Goal: Task Accomplishment & Management: Use online tool/utility

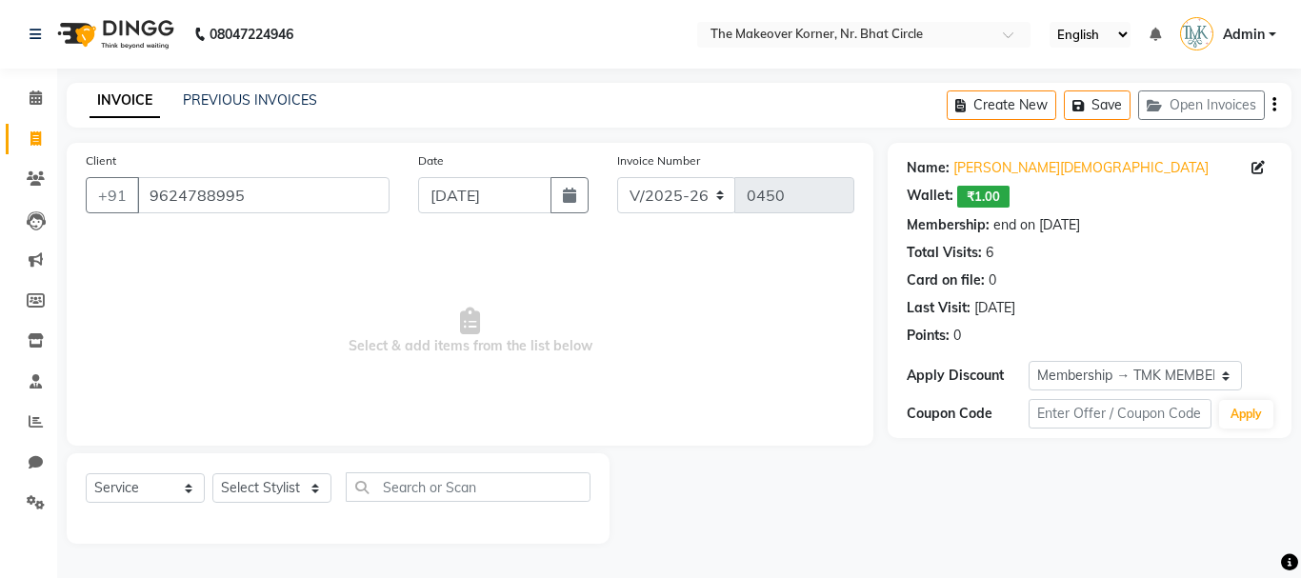
select select "5477"
select select "service"
select select "1: Object"
click at [282, 509] on div "Select Service Product Membership Package Voucher Prepaid Gift Card Select Styl…" at bounding box center [338, 494] width 505 height 45
click at [283, 479] on select "Select Stylist Admin [PERSON_NAME] [PERSON_NAME] [PERSON_NAME]" at bounding box center [271, 488] width 119 height 30
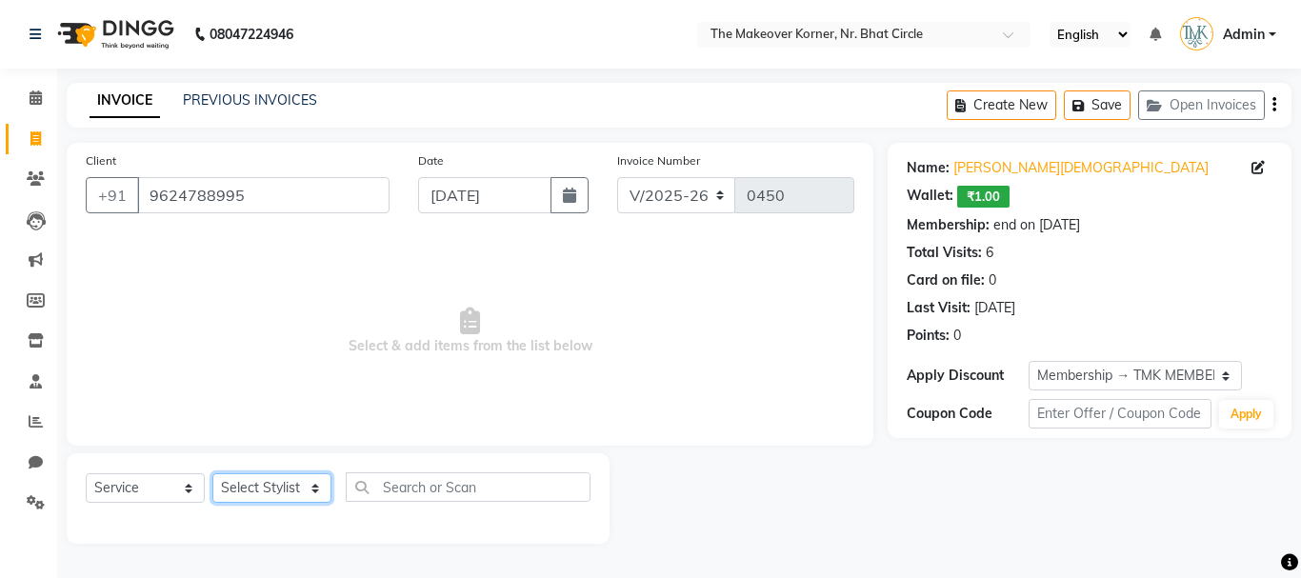
select select "53830"
click at [212, 473] on select "Select Stylist Admin [PERSON_NAME] [PERSON_NAME] [PERSON_NAME]" at bounding box center [271, 488] width 119 height 30
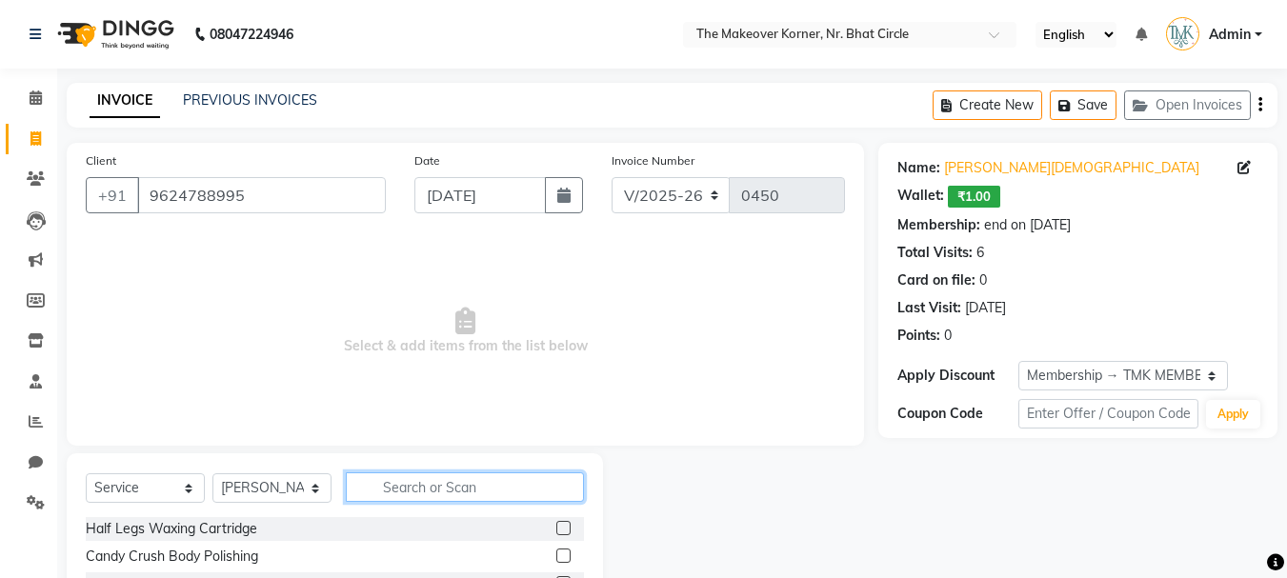
click at [445, 496] on input "text" at bounding box center [465, 487] width 238 height 30
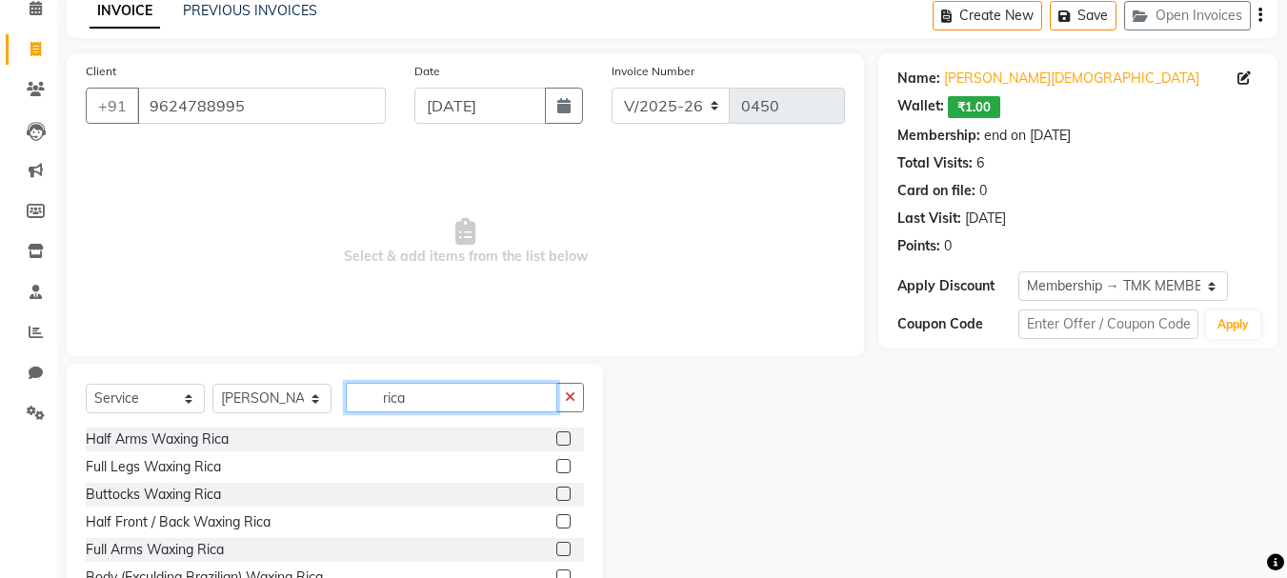
scroll to position [185, 0]
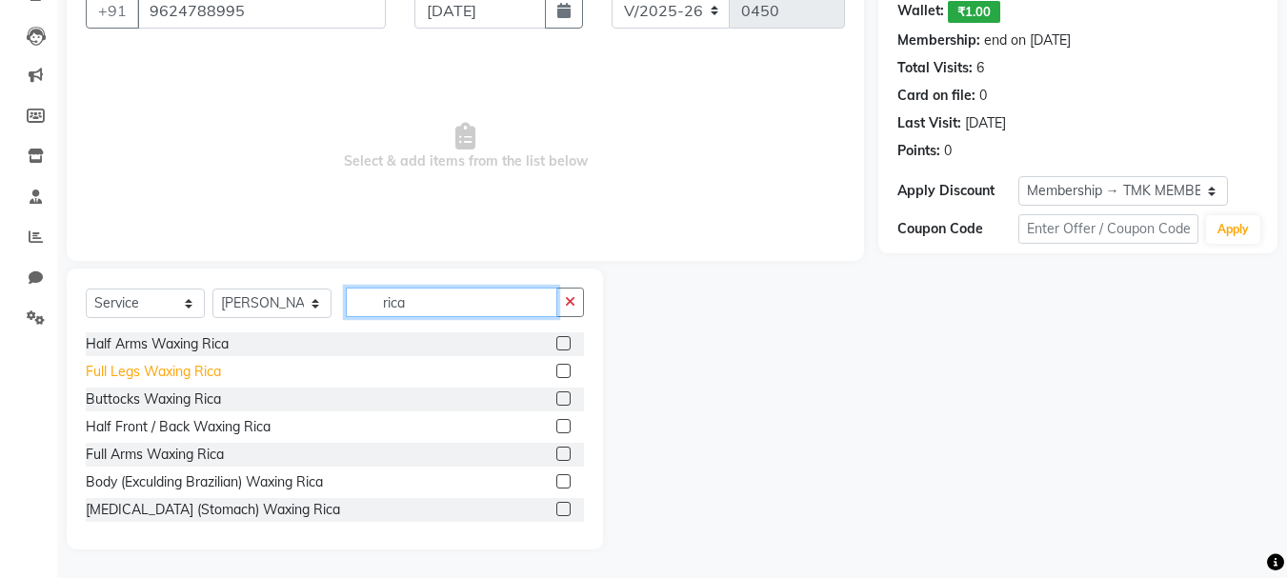
type input "rica"
click at [149, 370] on div "Full Legs Waxing Rica" at bounding box center [153, 372] width 135 height 20
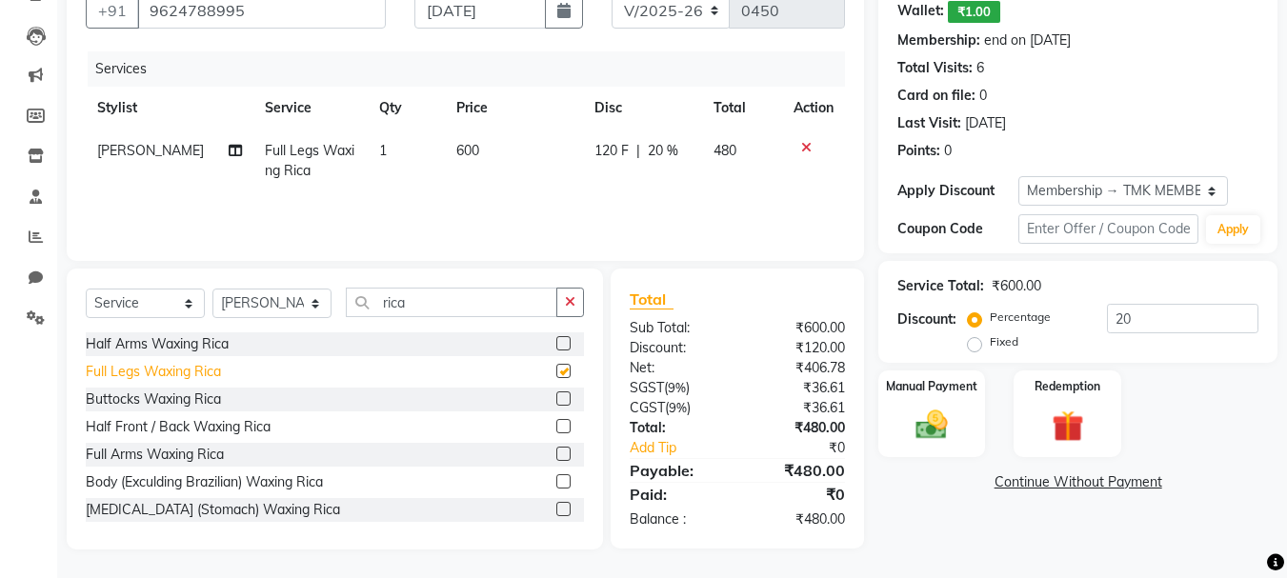
checkbox input "false"
click at [425, 302] on input "rica" at bounding box center [451, 303] width 211 height 30
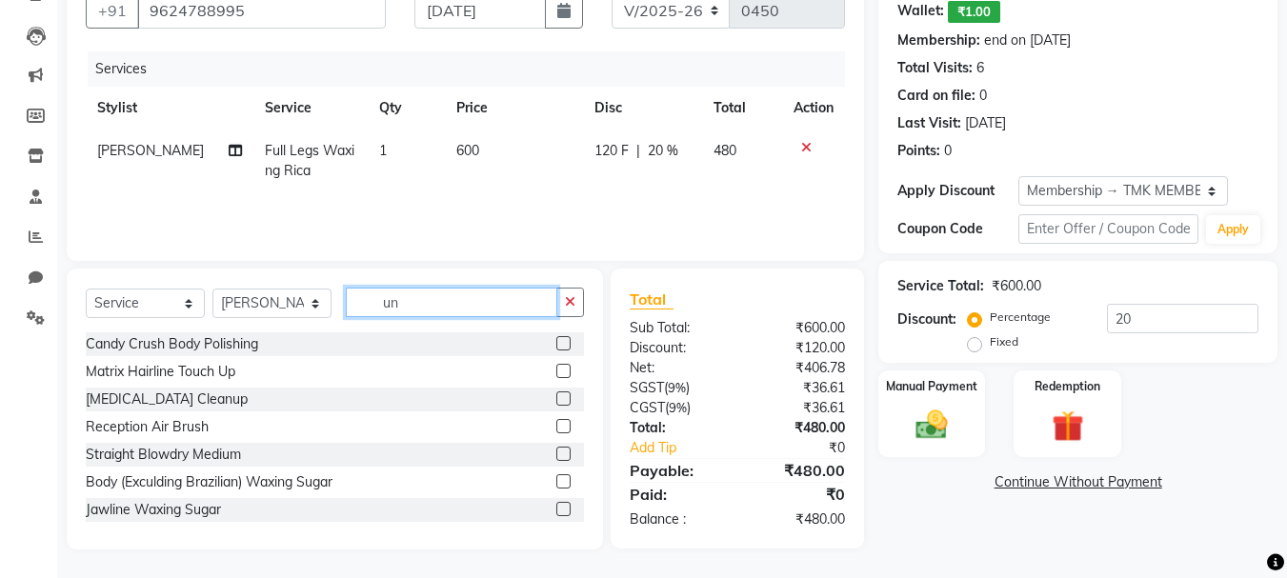
scroll to position [184, 0]
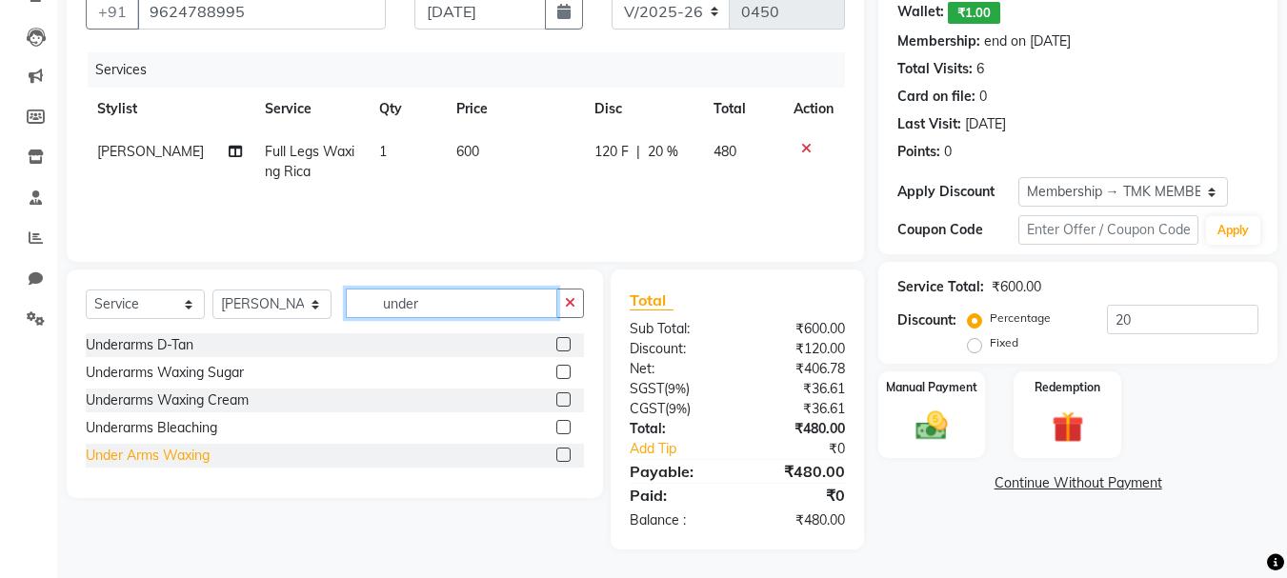
type input "under"
click at [197, 453] on div "Under Arms Waxing" at bounding box center [148, 456] width 124 height 20
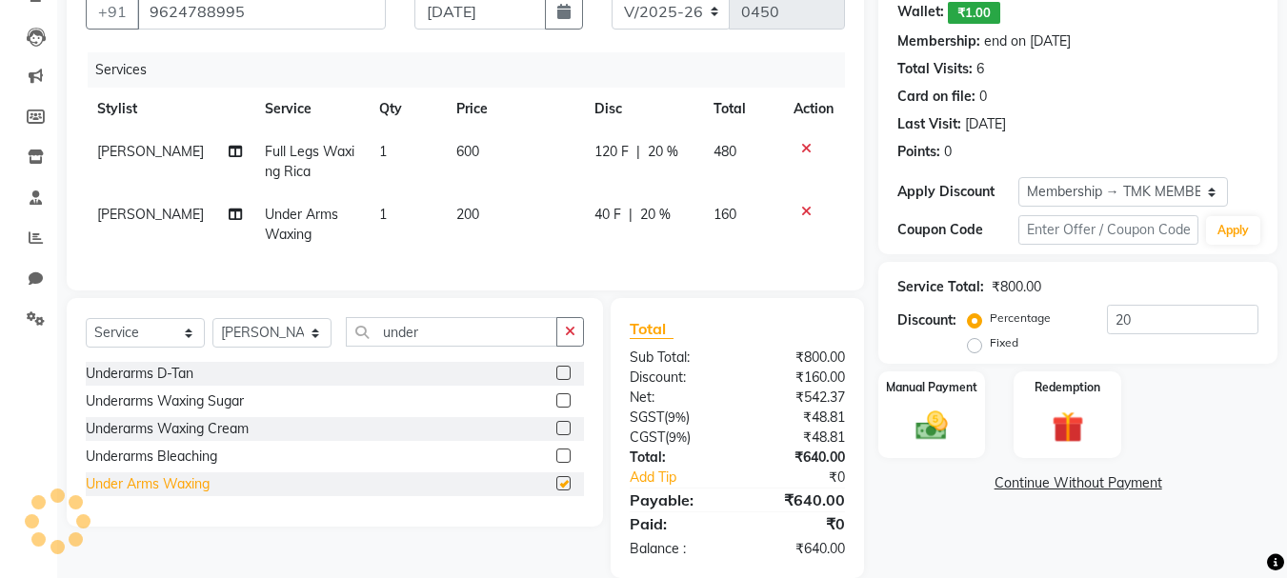
checkbox input "false"
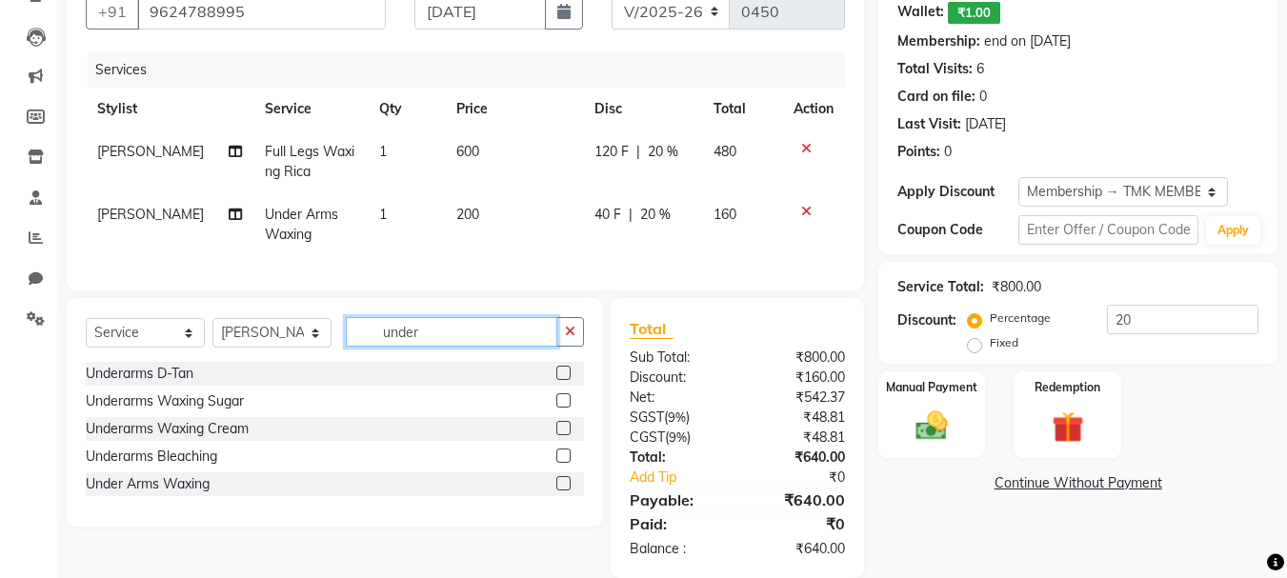
click at [494, 347] on input "under" at bounding box center [451, 332] width 211 height 30
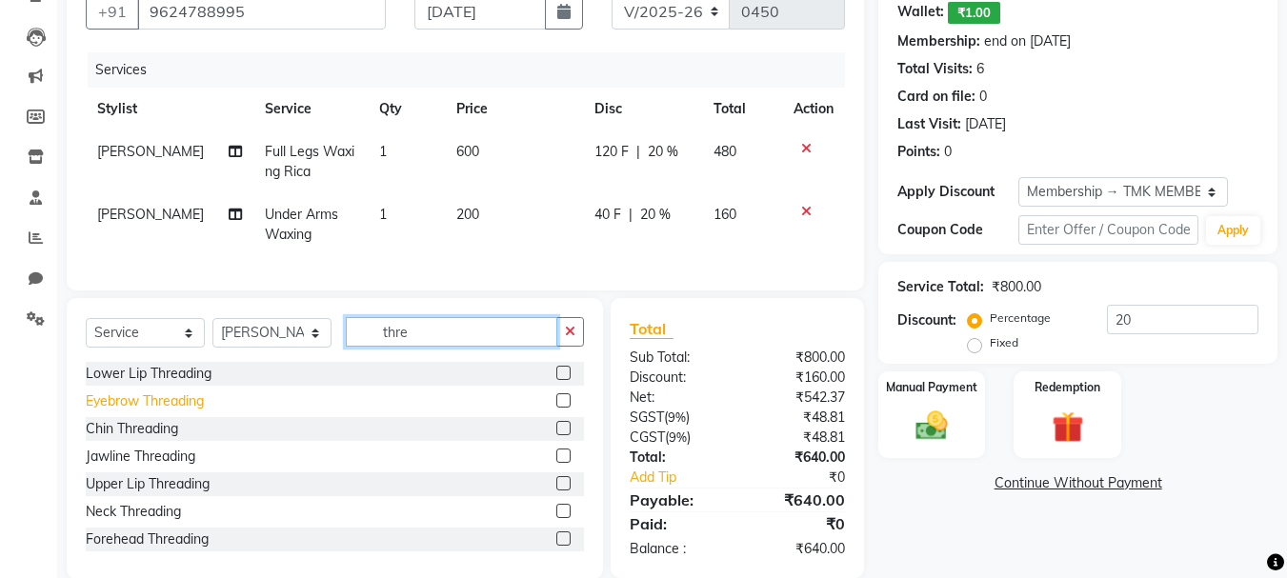
type input "thre"
click at [130, 409] on div "Eyebrow Threading" at bounding box center [145, 401] width 118 height 20
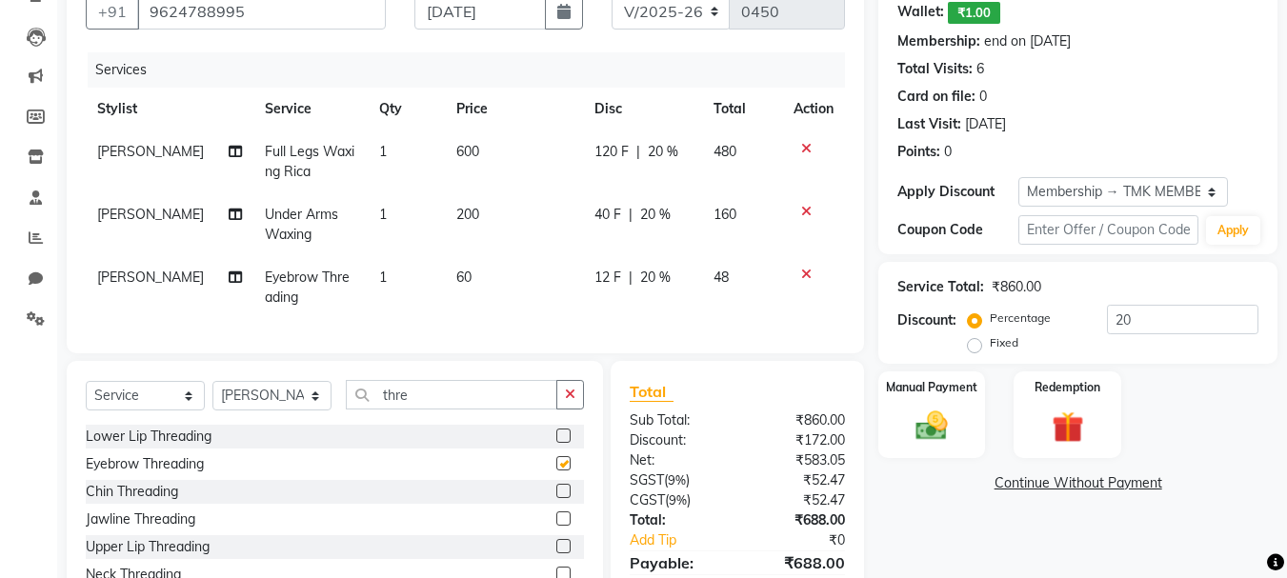
checkbox input "false"
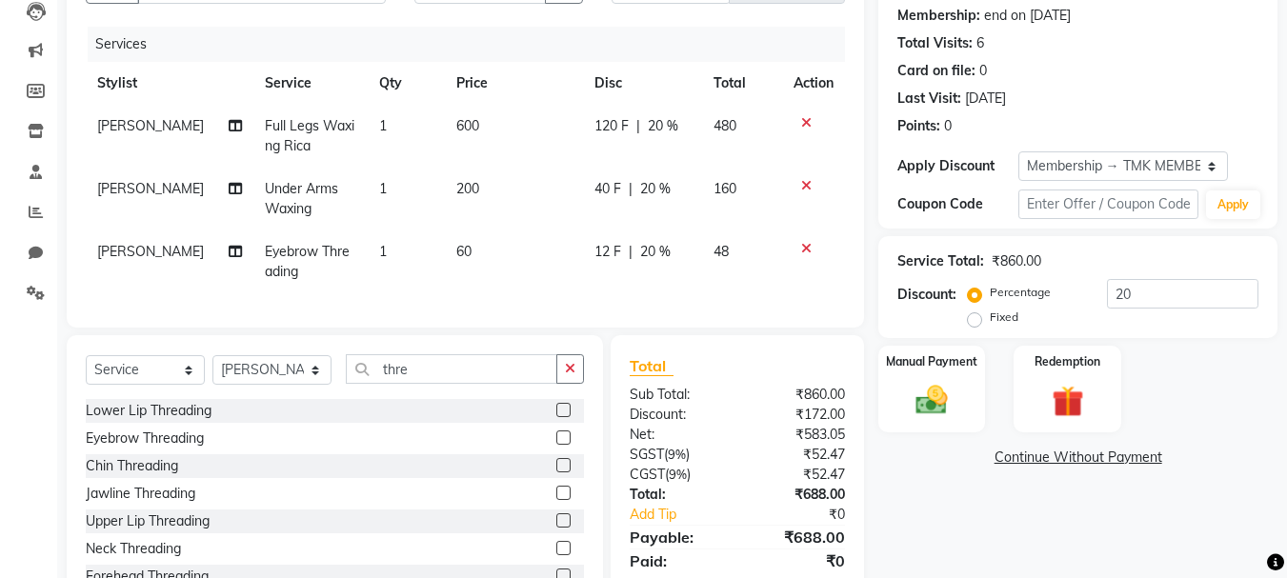
scroll to position [290, 0]
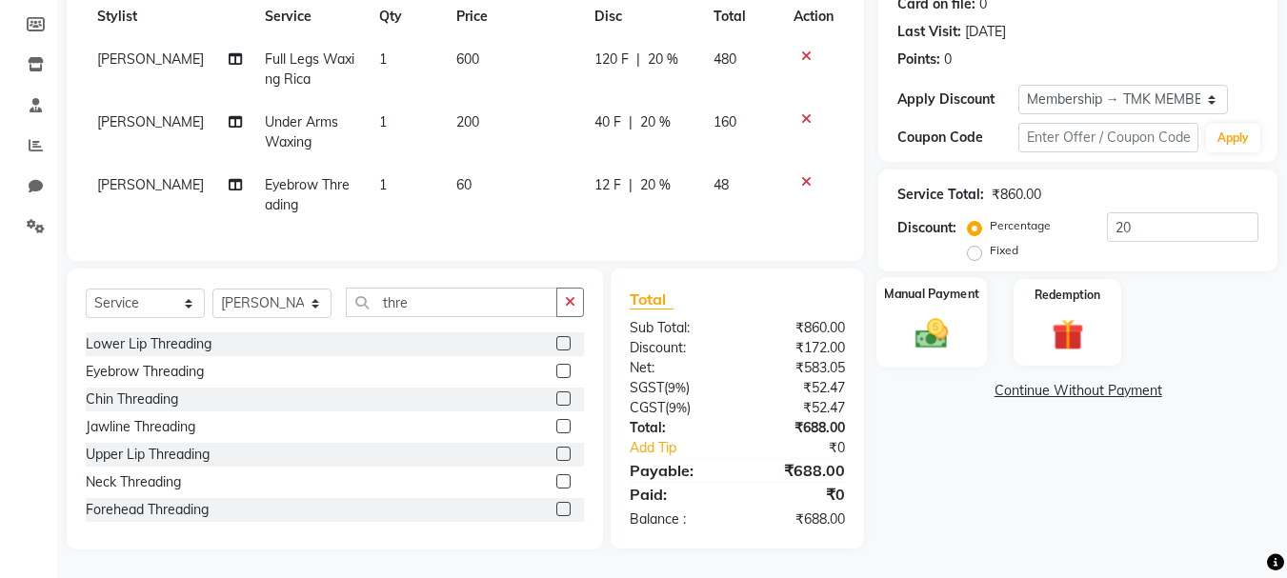
click at [933, 339] on div "Manual Payment" at bounding box center [931, 322] width 111 height 90
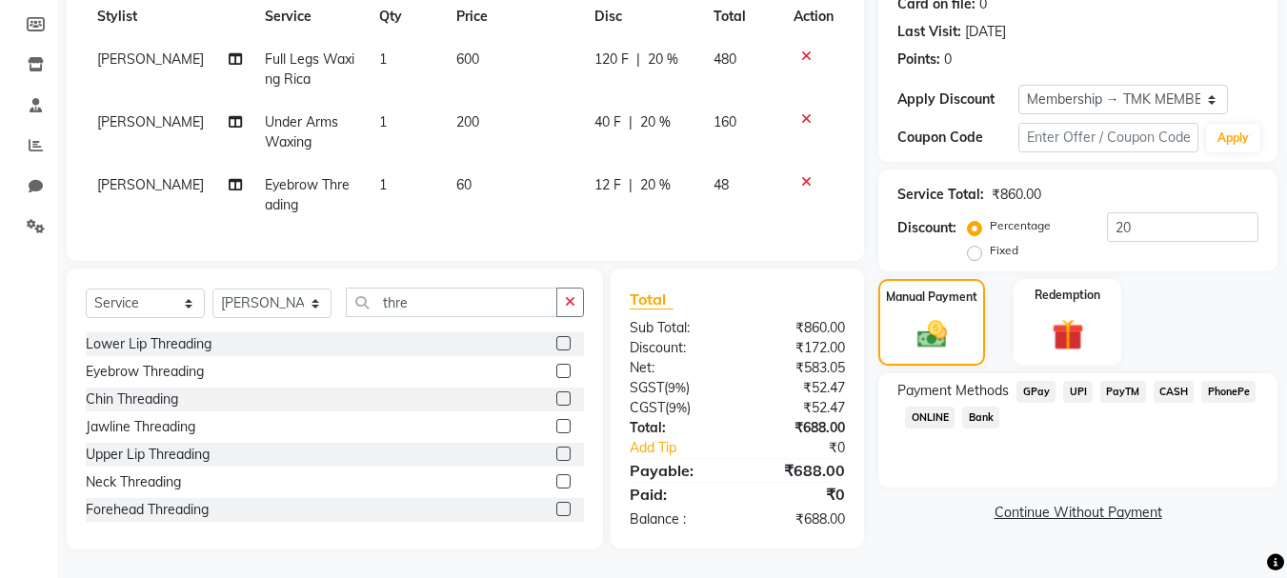
click at [1184, 381] on span "CASH" at bounding box center [1173, 392] width 41 height 22
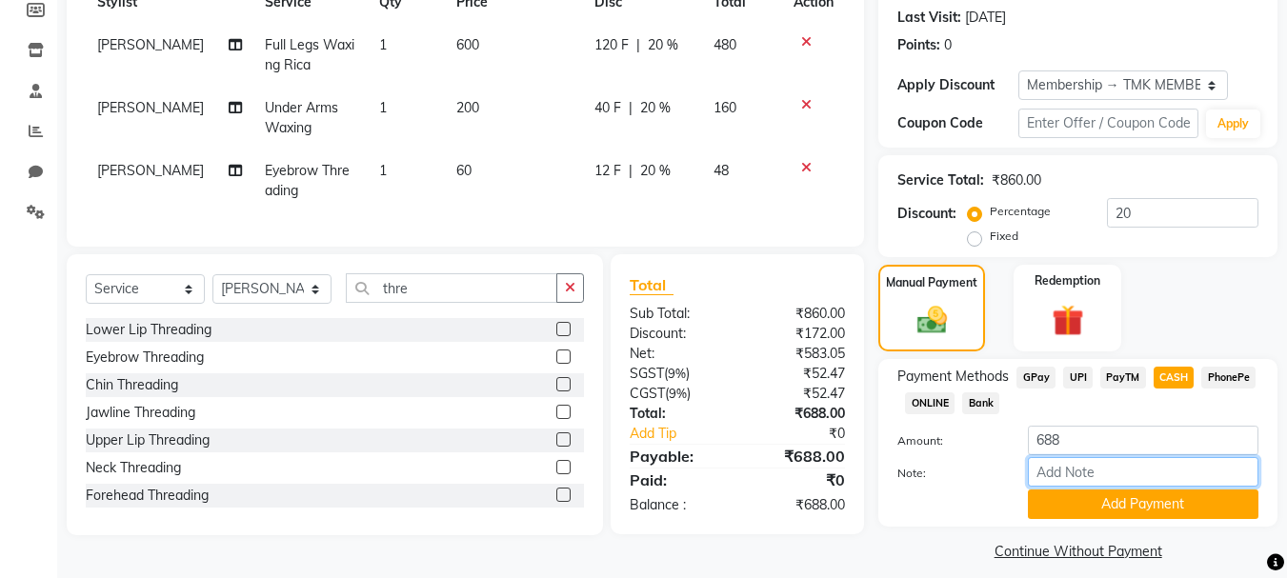
click at [1102, 457] on input "Note:" at bounding box center [1143, 472] width 230 height 30
click at [1098, 446] on input "688" at bounding box center [1143, 441] width 230 height 30
type input "700"
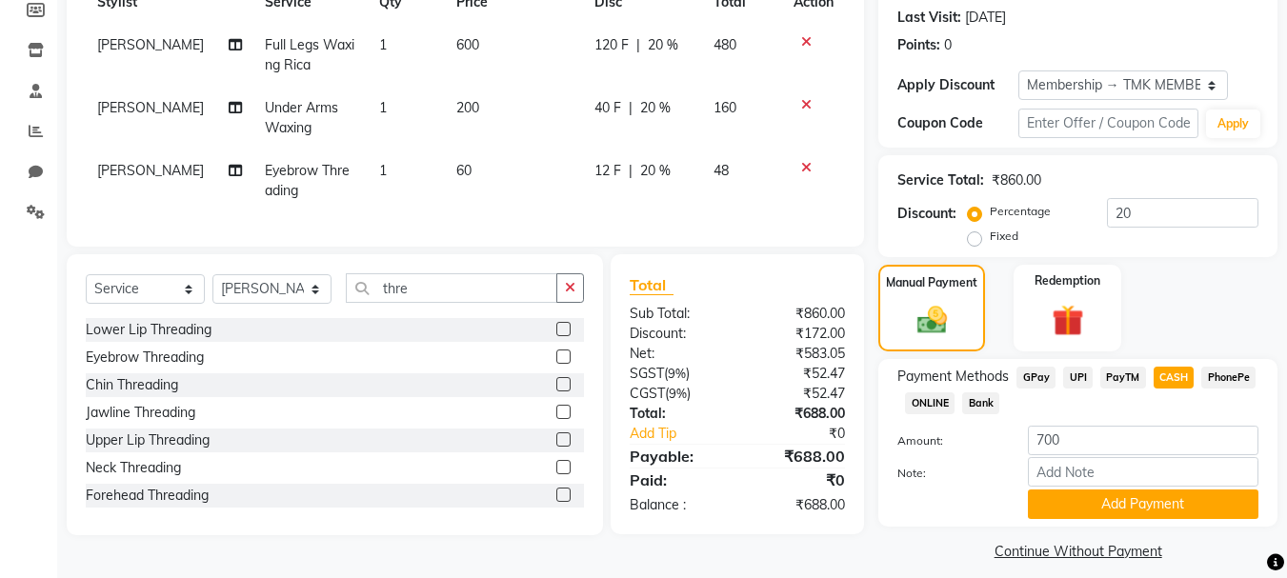
click at [1107, 523] on div "Payment Methods GPay UPI PayTM CASH PhonePe ONLINE Bank Amount: 700 Note: Add P…" at bounding box center [1077, 443] width 399 height 168
click at [1108, 513] on button "Add Payment" at bounding box center [1143, 504] width 230 height 30
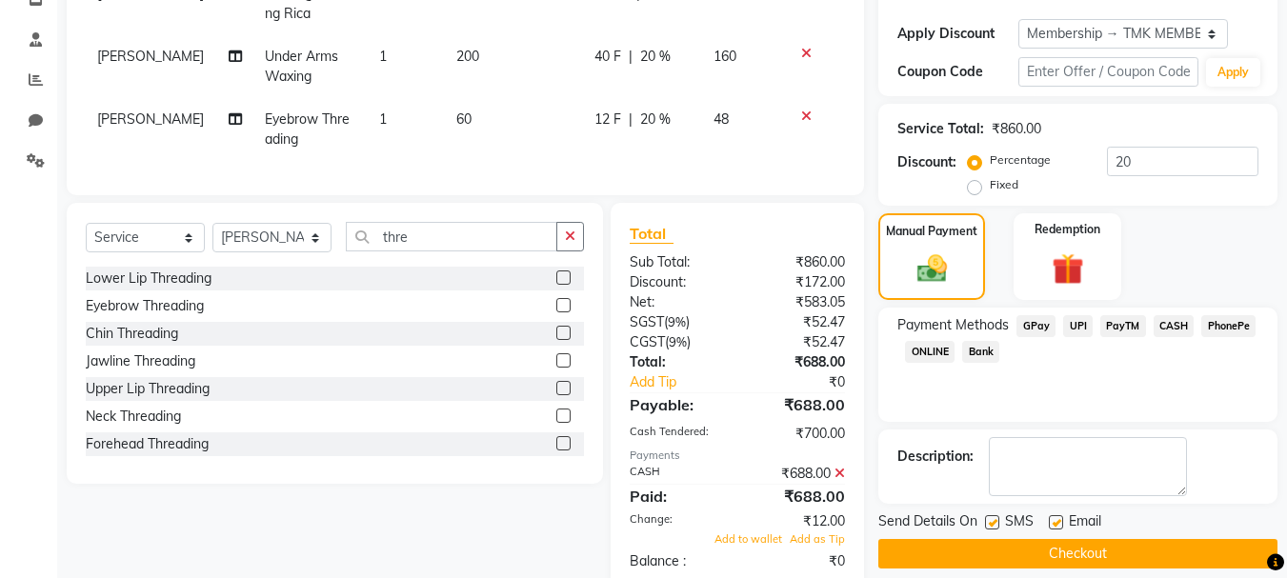
scroll to position [397, 0]
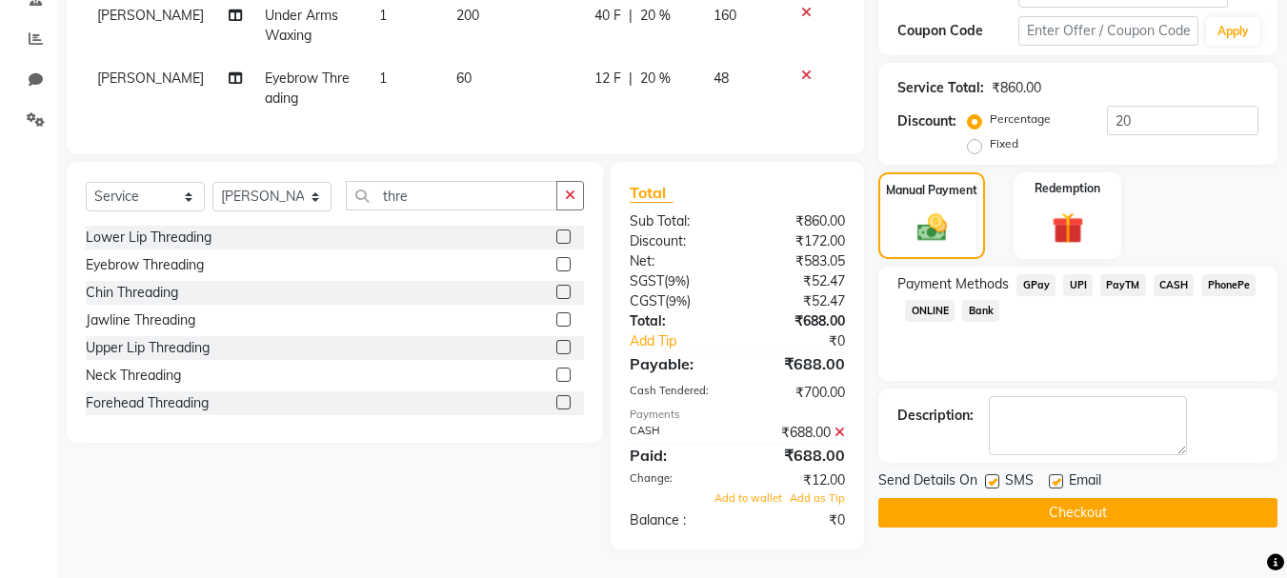
click at [846, 433] on div "₹688.00" at bounding box center [798, 433] width 122 height 20
click at [843, 432] on icon at bounding box center [839, 432] width 10 height 13
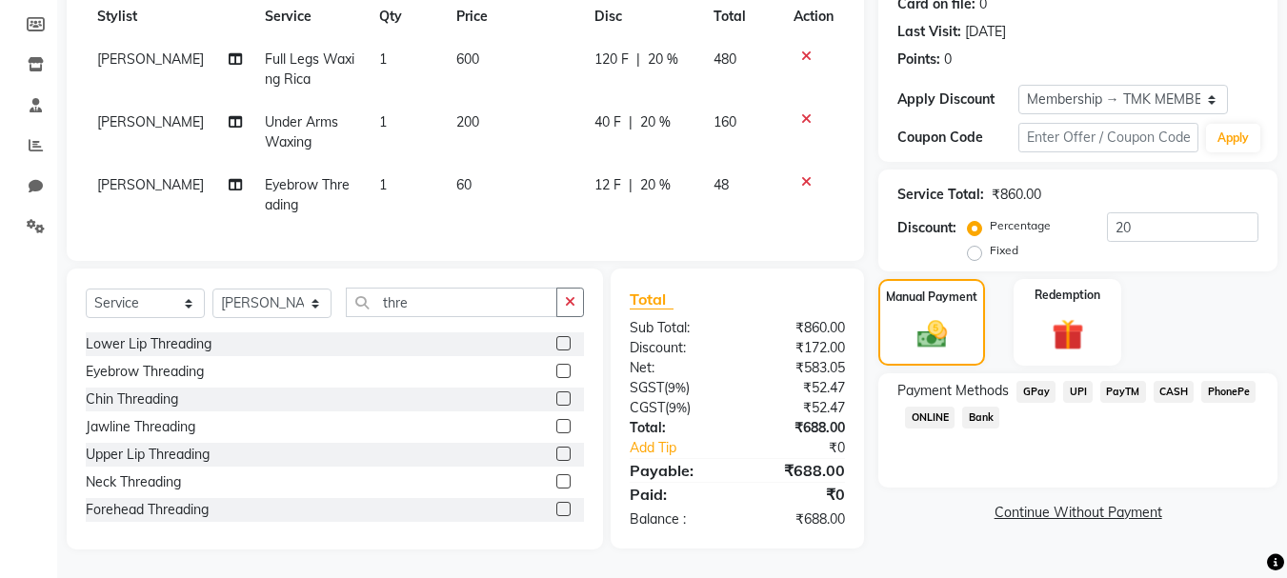
scroll to position [290, 0]
click at [1182, 381] on span "CASH" at bounding box center [1173, 392] width 41 height 22
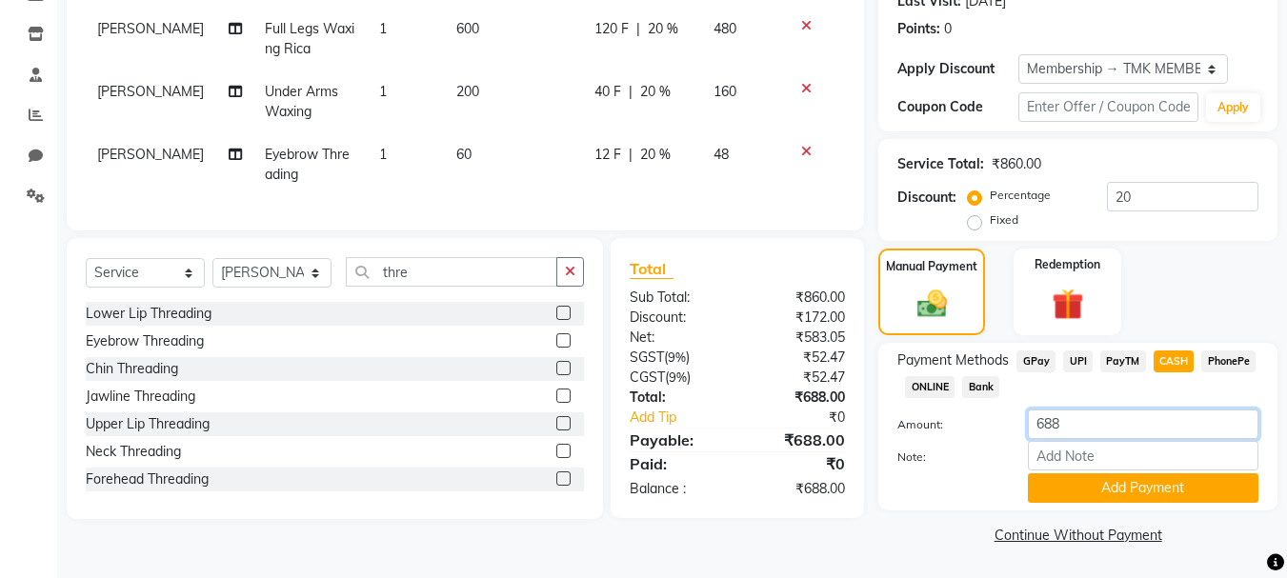
click at [1100, 436] on input "688" at bounding box center [1143, 424] width 230 height 30
click at [1104, 436] on input "688" at bounding box center [1143, 424] width 230 height 30
type input "6"
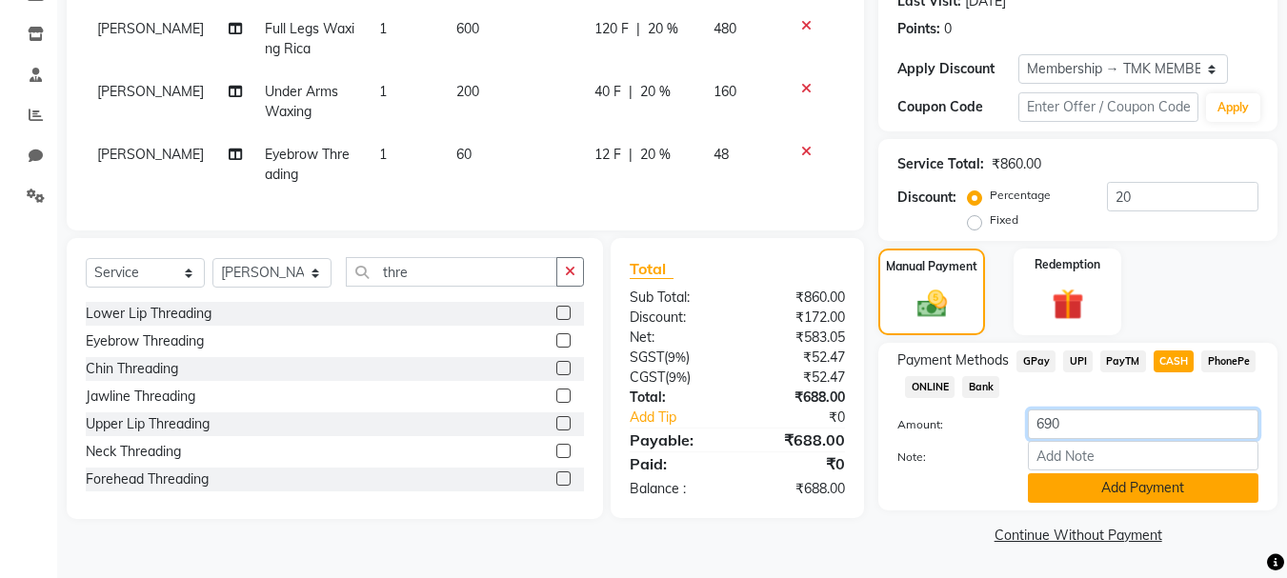
type input "690"
click at [1193, 498] on button "Add Payment" at bounding box center [1143, 488] width 230 height 30
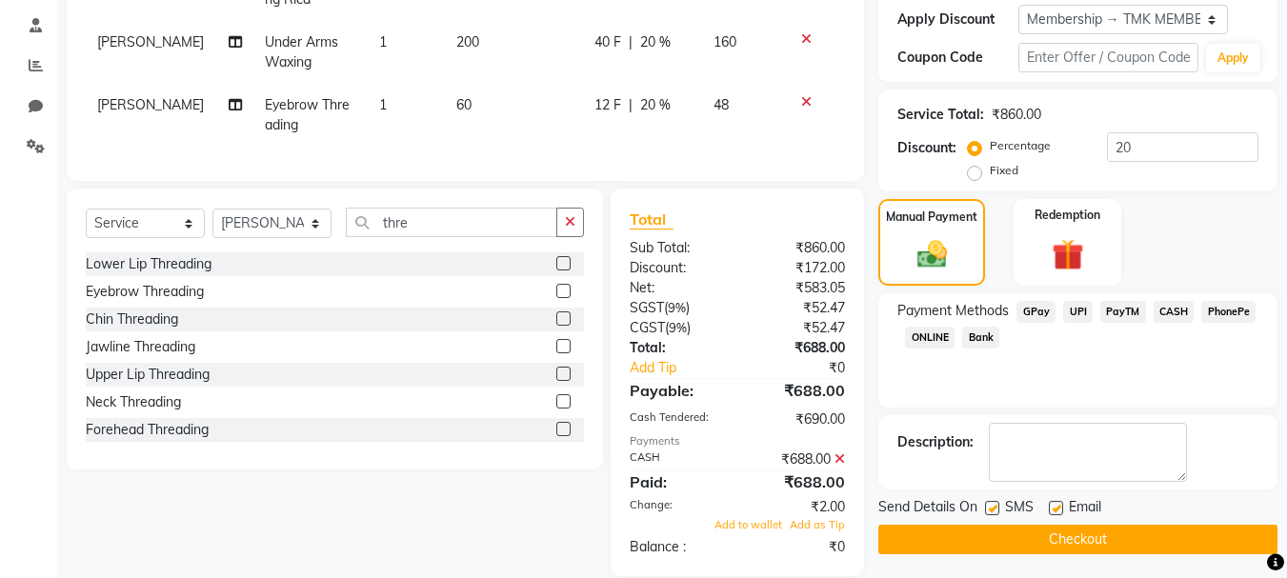
scroll to position [397, 0]
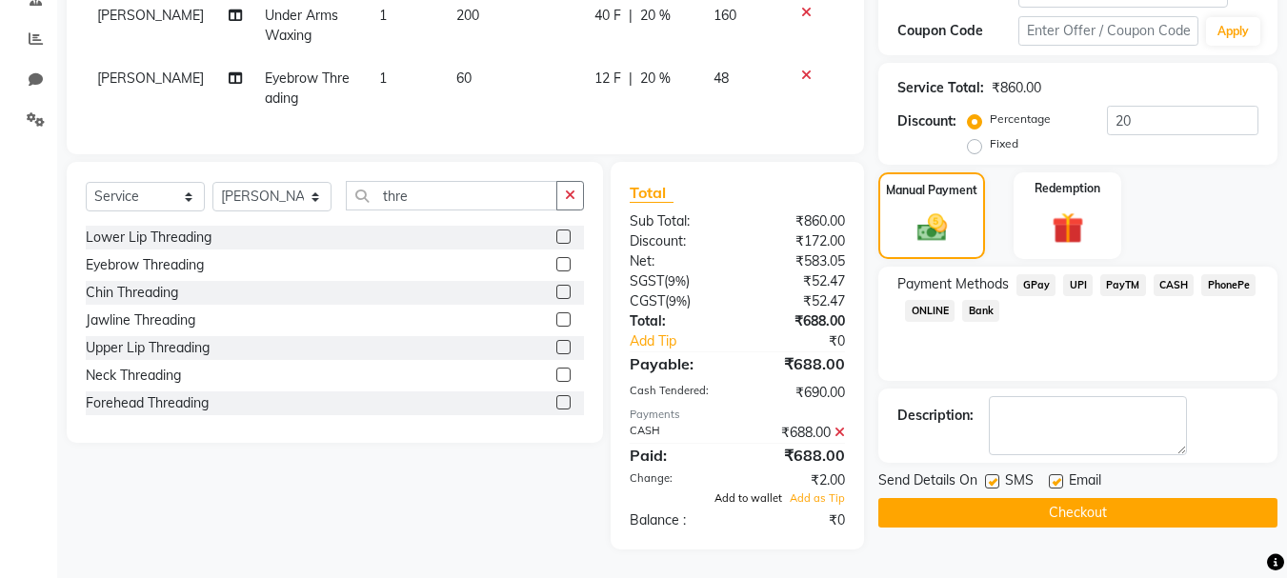
click at [763, 495] on span "Add to wallet" at bounding box center [748, 497] width 68 height 13
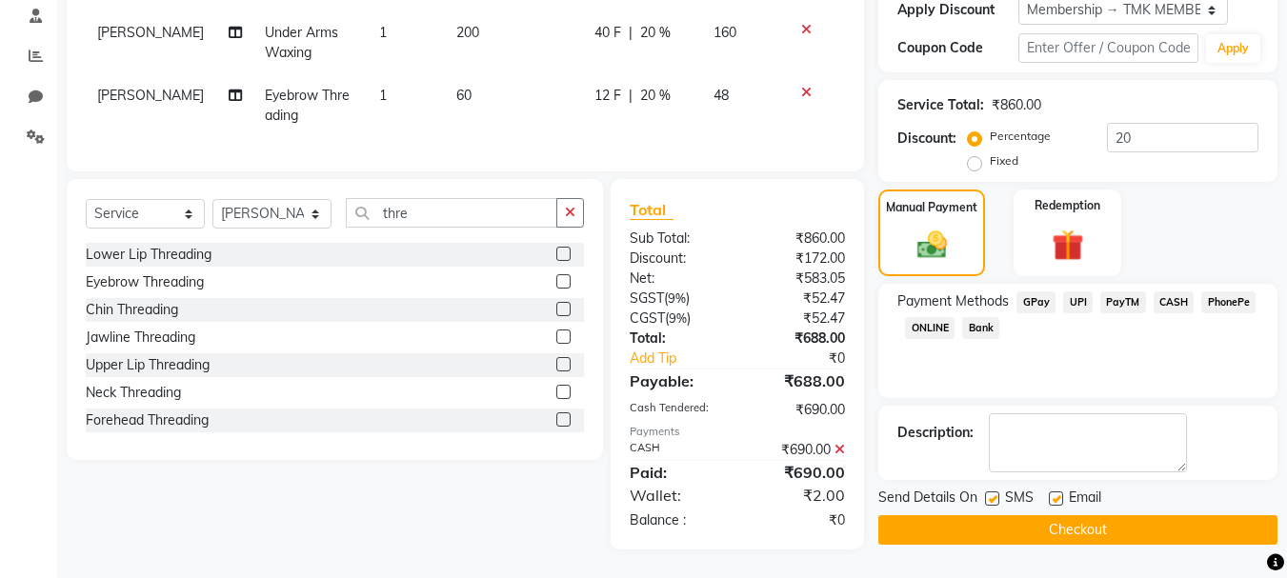
click at [1021, 522] on button "Checkout" at bounding box center [1077, 530] width 399 height 30
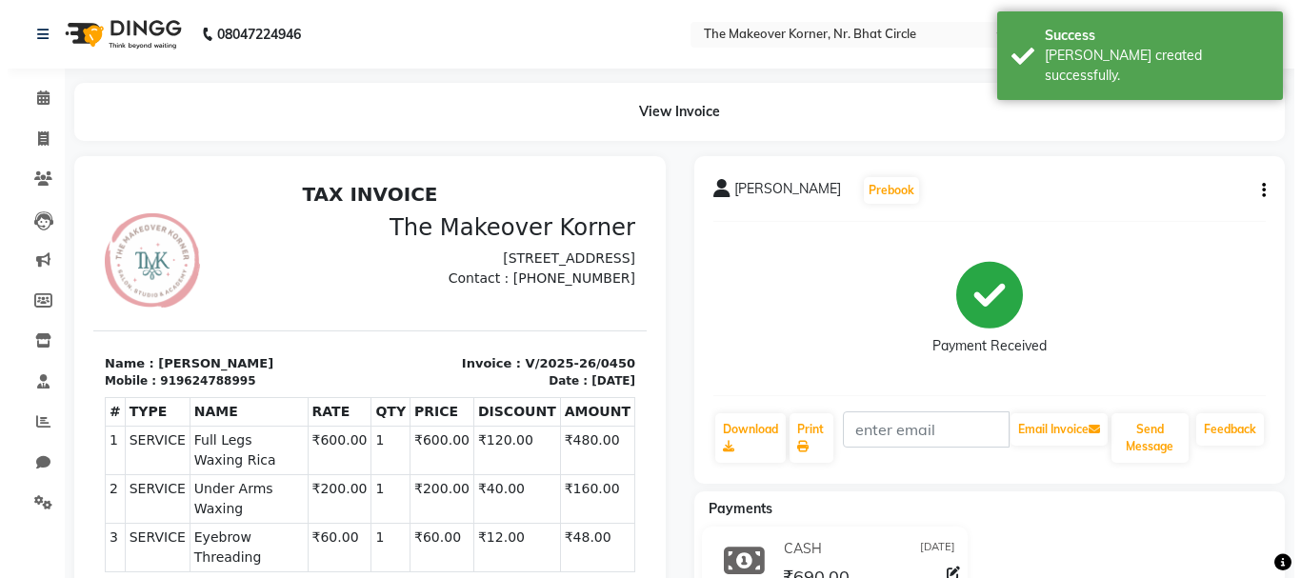
scroll to position [15, 0]
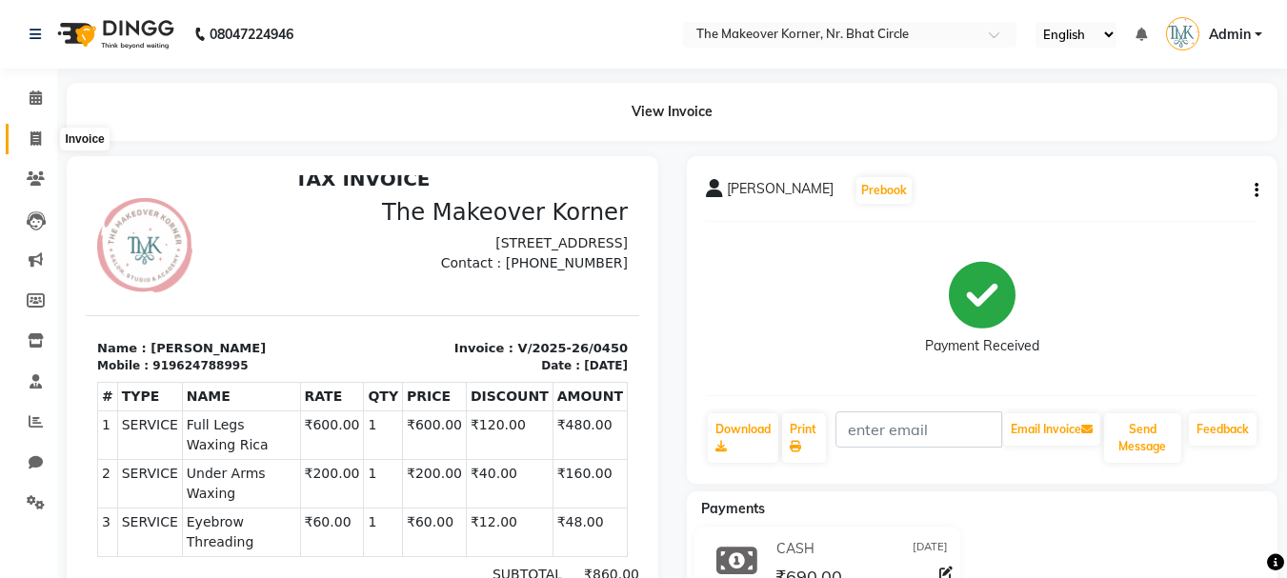
click at [41, 143] on icon at bounding box center [35, 138] width 10 height 14
select select "service"
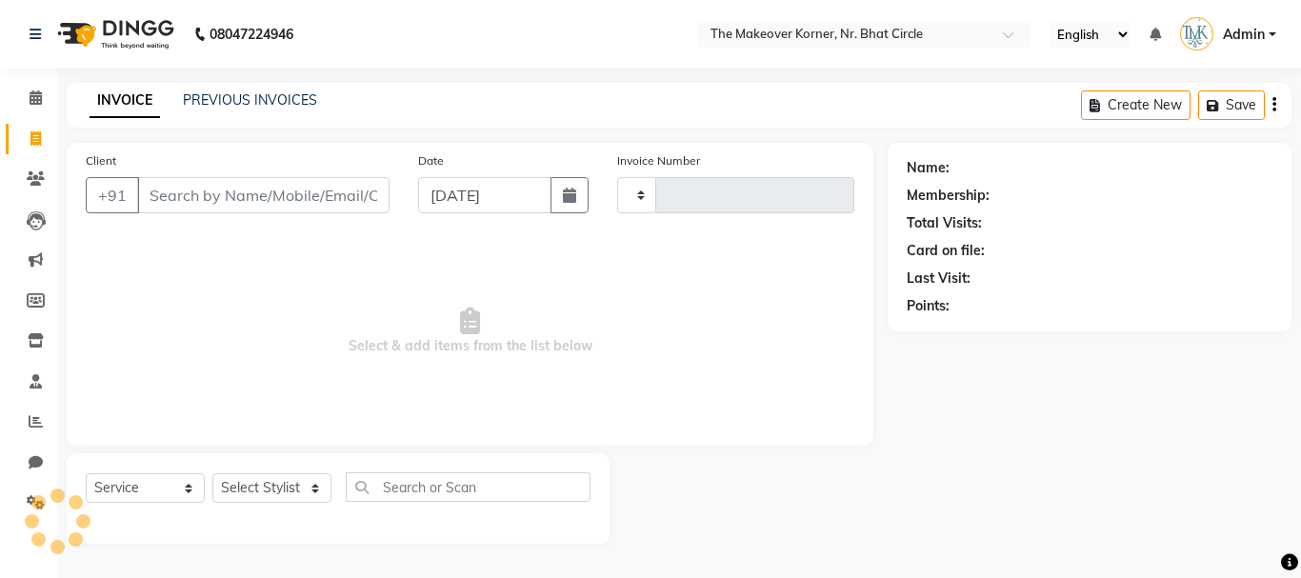
type input "0451"
select select "5477"
